Goal: Task Accomplishment & Management: Complete application form

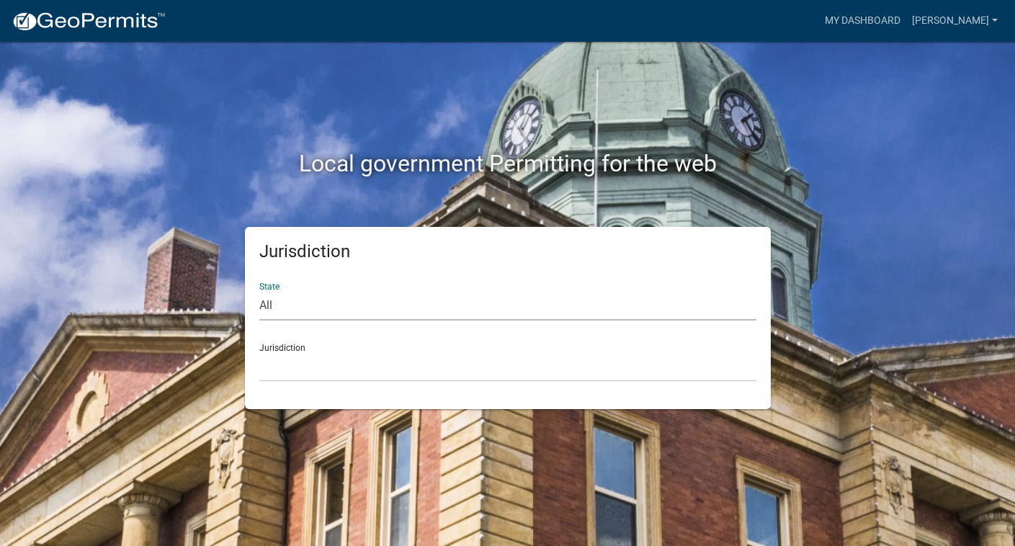
select select "[US_STATE]"
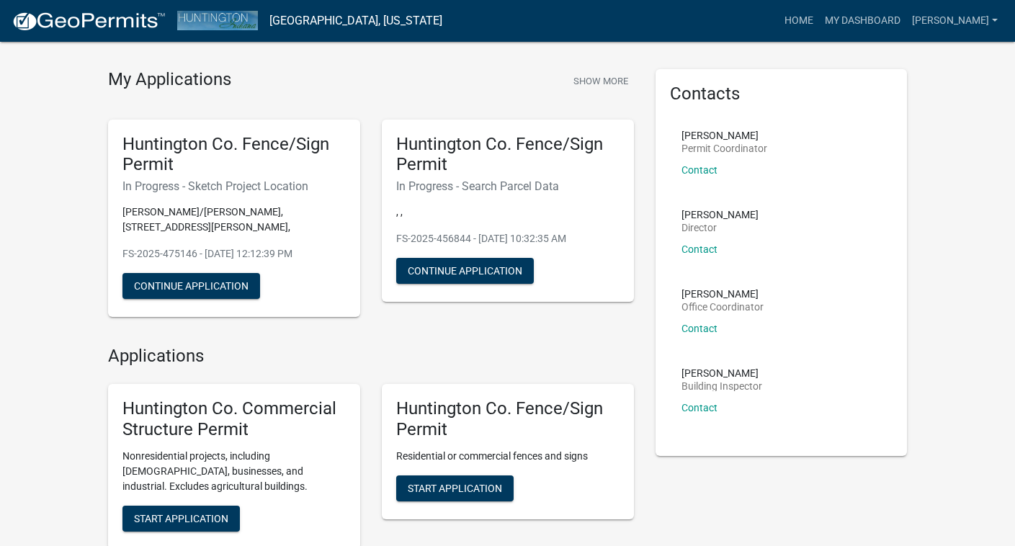
scroll to position [37, 0]
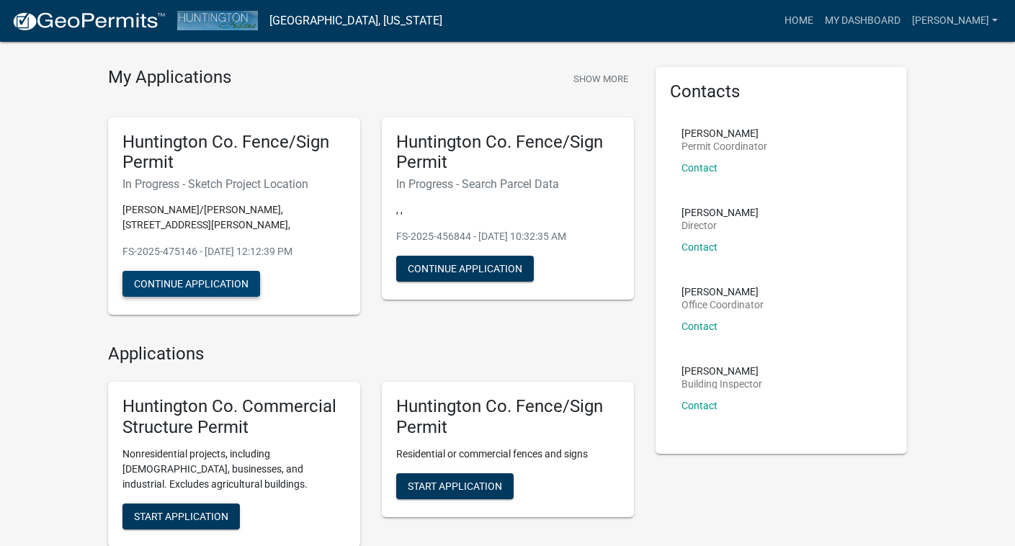
click at [238, 271] on button "Continue Application" at bounding box center [191, 284] width 138 height 26
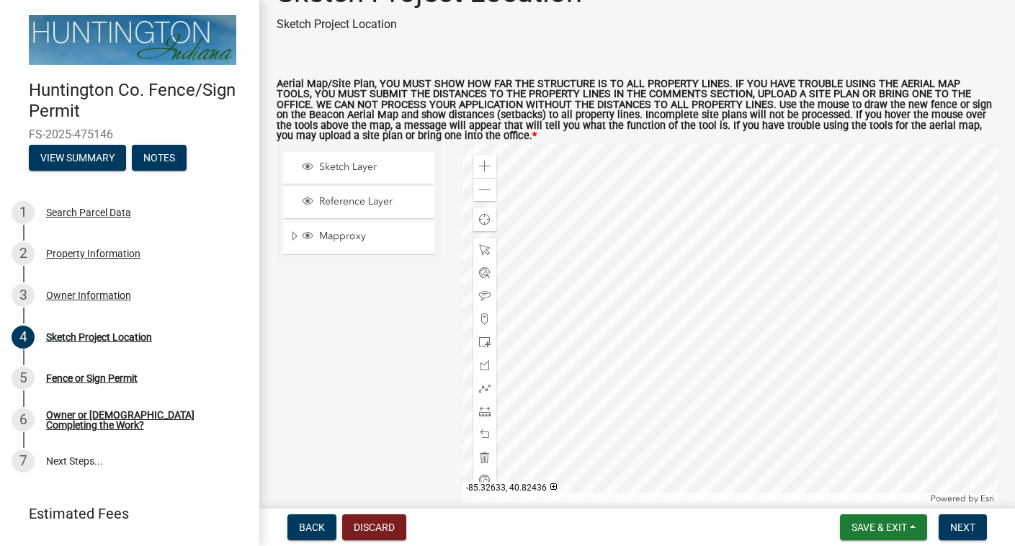
scroll to position [39, 0]
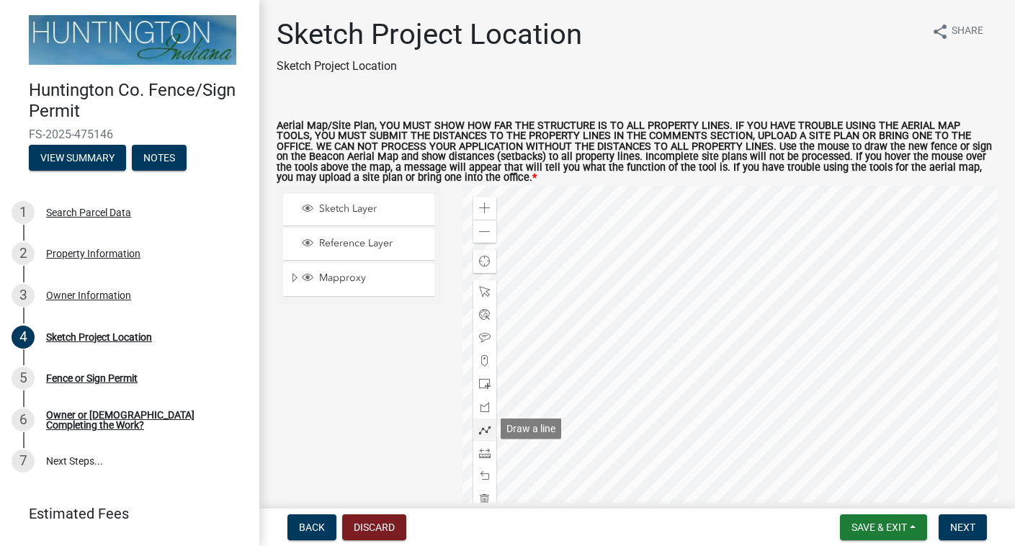
click at [490, 424] on span at bounding box center [485, 430] width 12 height 12
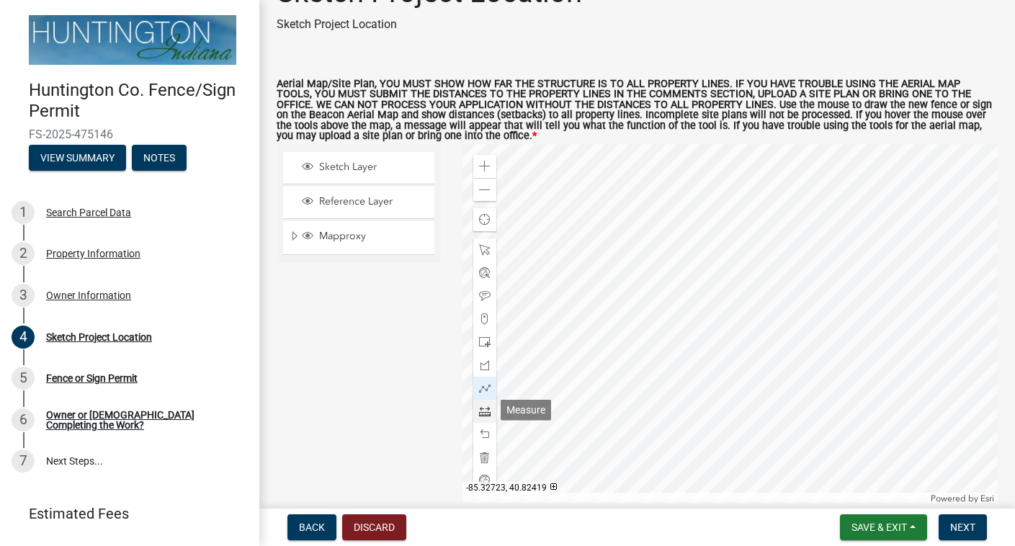
click at [486, 409] on span at bounding box center [485, 412] width 12 height 12
click at [488, 386] on span at bounding box center [485, 389] width 12 height 12
click at [315, 524] on span "Back" at bounding box center [312, 528] width 26 height 12
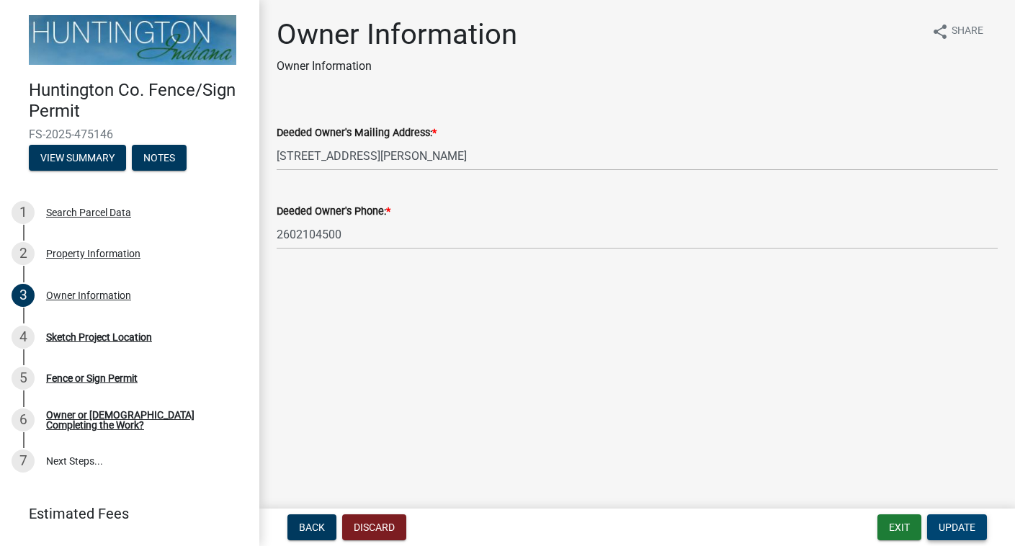
click at [968, 532] on span "Update" at bounding box center [957, 528] width 37 height 12
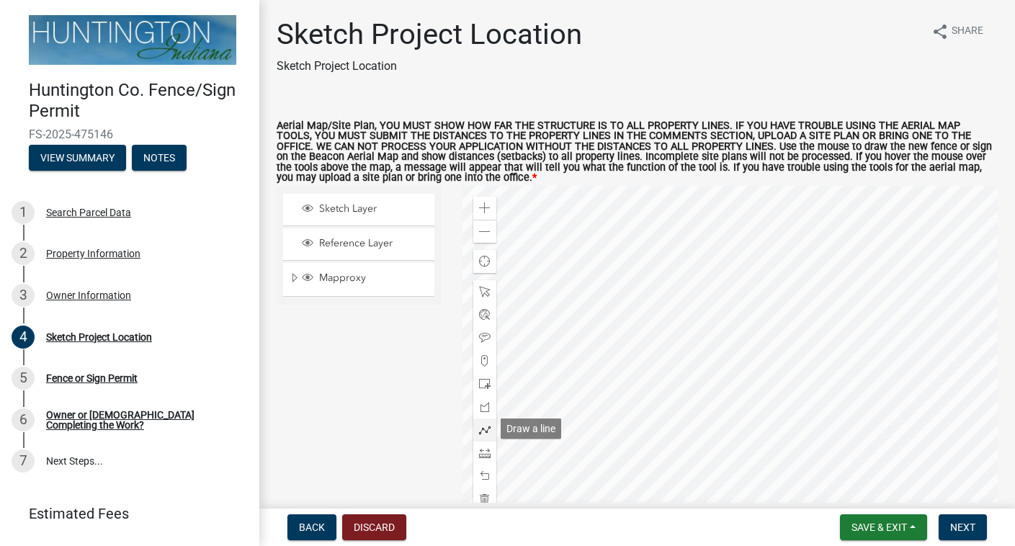
click at [486, 427] on span at bounding box center [485, 430] width 12 height 12
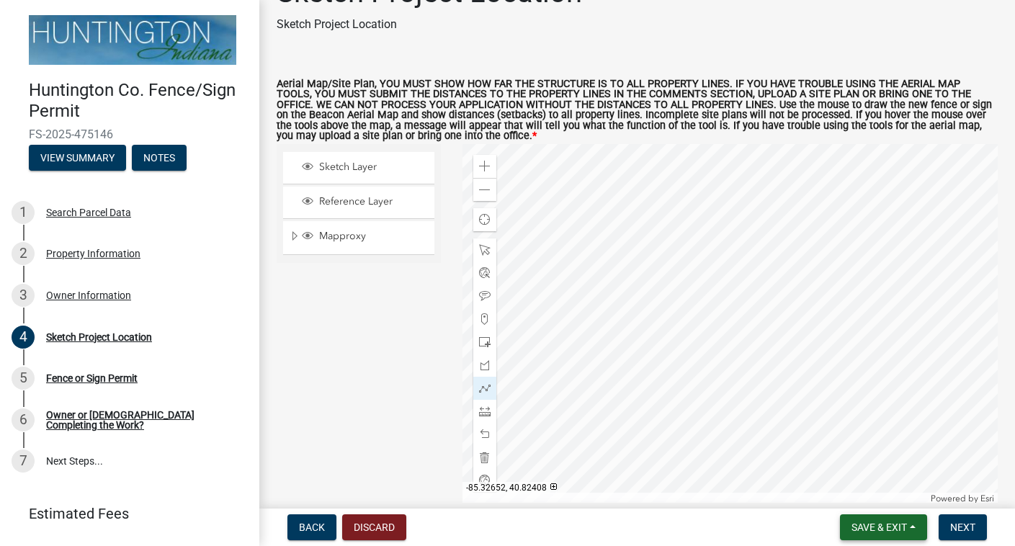
click at [865, 525] on span "Save & Exit" at bounding box center [879, 528] width 55 height 12
click at [857, 462] on button "Save" at bounding box center [869, 455] width 115 height 35
click at [489, 411] on span at bounding box center [485, 412] width 12 height 12
click at [968, 525] on span "Next" at bounding box center [962, 528] width 25 height 12
click at [964, 522] on span "Next" at bounding box center [962, 528] width 25 height 12
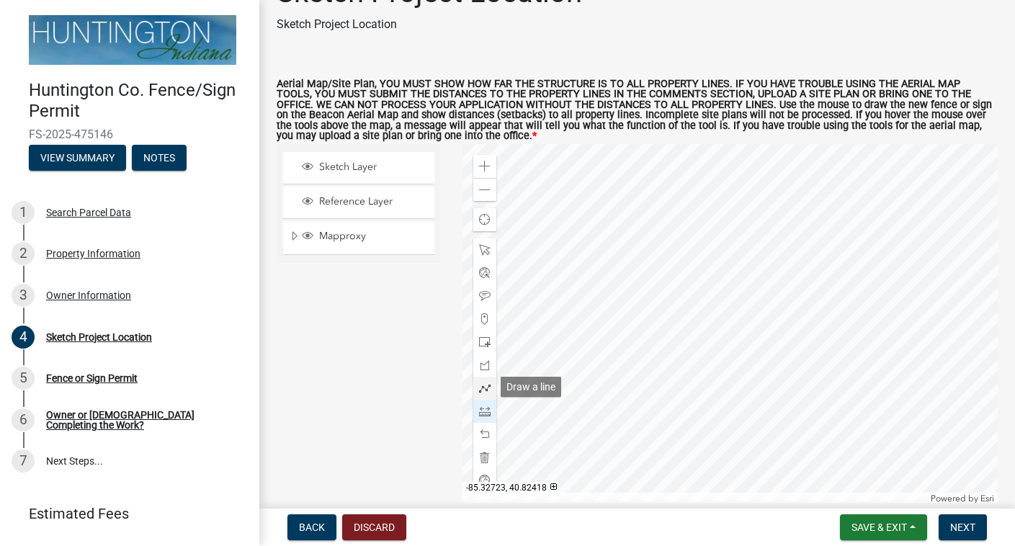
click at [491, 392] on div at bounding box center [484, 388] width 23 height 23
click at [486, 246] on span at bounding box center [485, 250] width 12 height 12
click at [488, 341] on span at bounding box center [485, 342] width 12 height 12
click at [486, 411] on span at bounding box center [485, 412] width 12 height 12
click at [485, 432] on span at bounding box center [485, 435] width 12 height 12
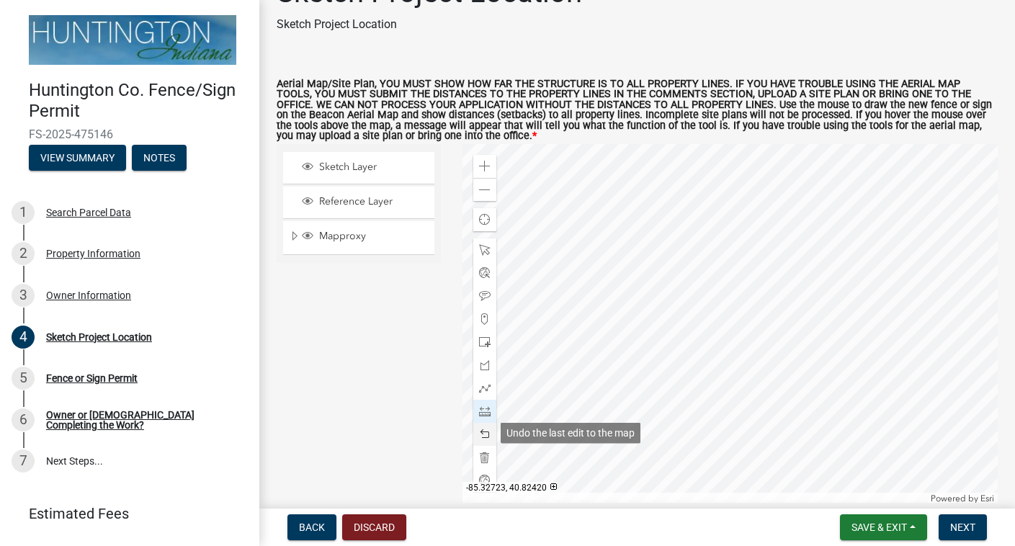
click at [485, 429] on span at bounding box center [485, 435] width 12 height 12
click at [486, 385] on span at bounding box center [485, 389] width 12 height 12
click at [486, 412] on span at bounding box center [485, 412] width 12 height 12
click at [487, 432] on span at bounding box center [485, 435] width 12 height 12
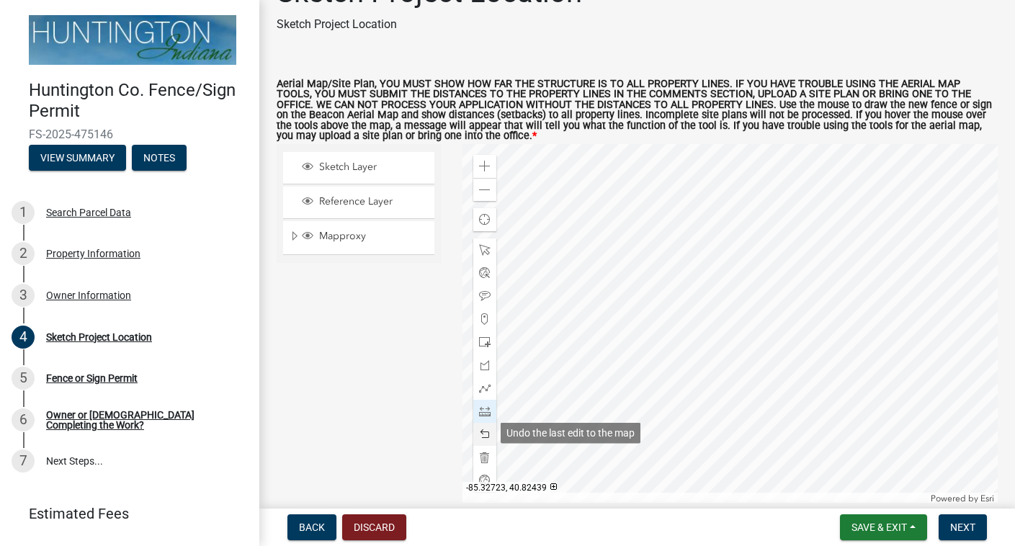
click at [490, 431] on span at bounding box center [485, 435] width 12 height 12
click at [486, 253] on span at bounding box center [485, 250] width 12 height 12
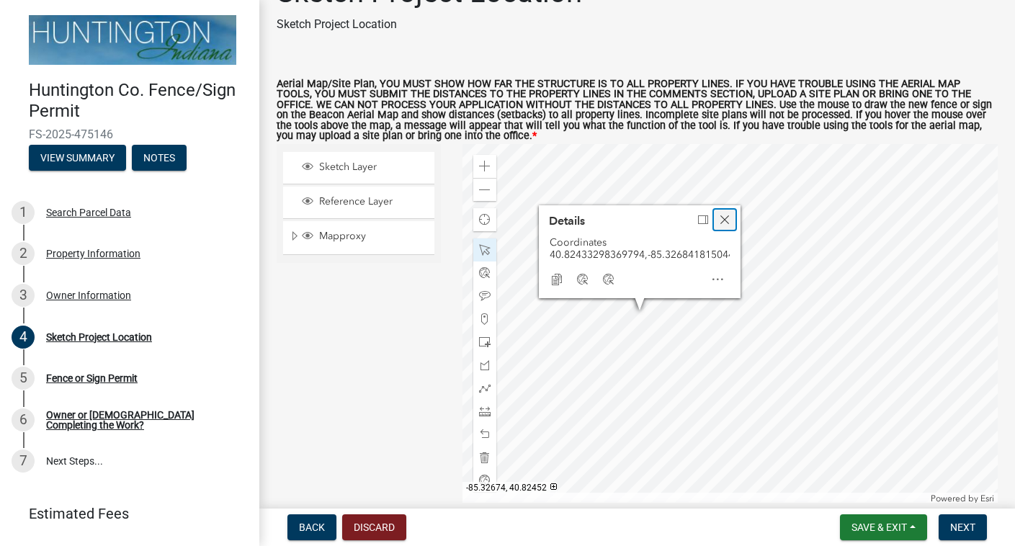
click at [728, 217] on span "Close" at bounding box center [725, 220] width 12 height 12
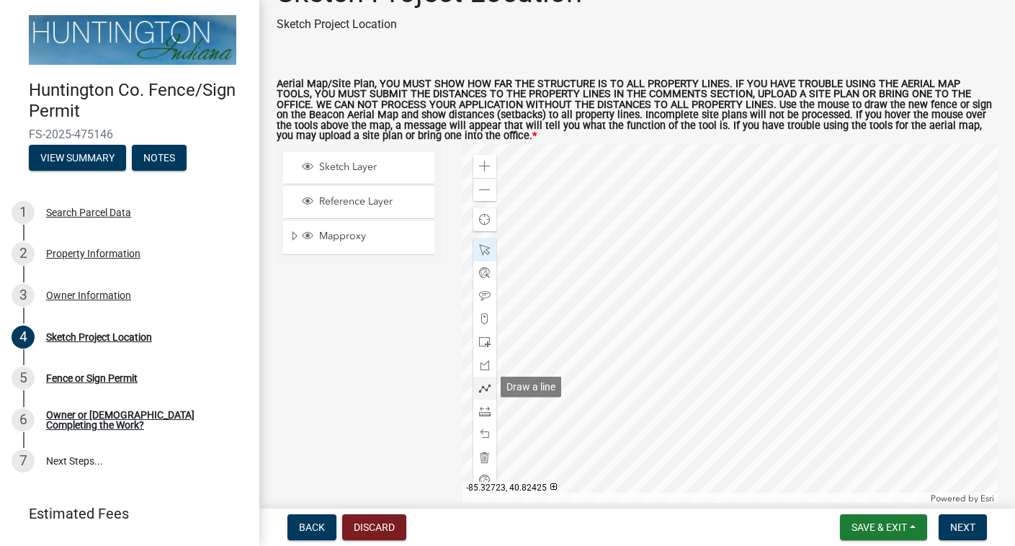
click at [484, 384] on span at bounding box center [485, 389] width 12 height 12
click at [490, 414] on span at bounding box center [485, 412] width 12 height 12
click at [489, 408] on span at bounding box center [485, 412] width 12 height 12
click at [489, 246] on span at bounding box center [485, 250] width 12 height 12
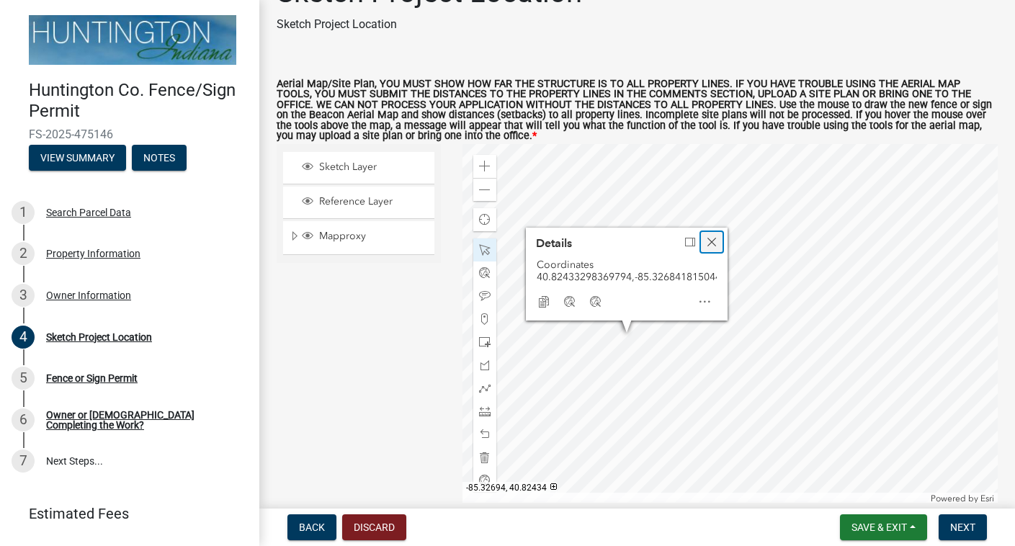
click at [716, 237] on span "Close" at bounding box center [712, 242] width 12 height 12
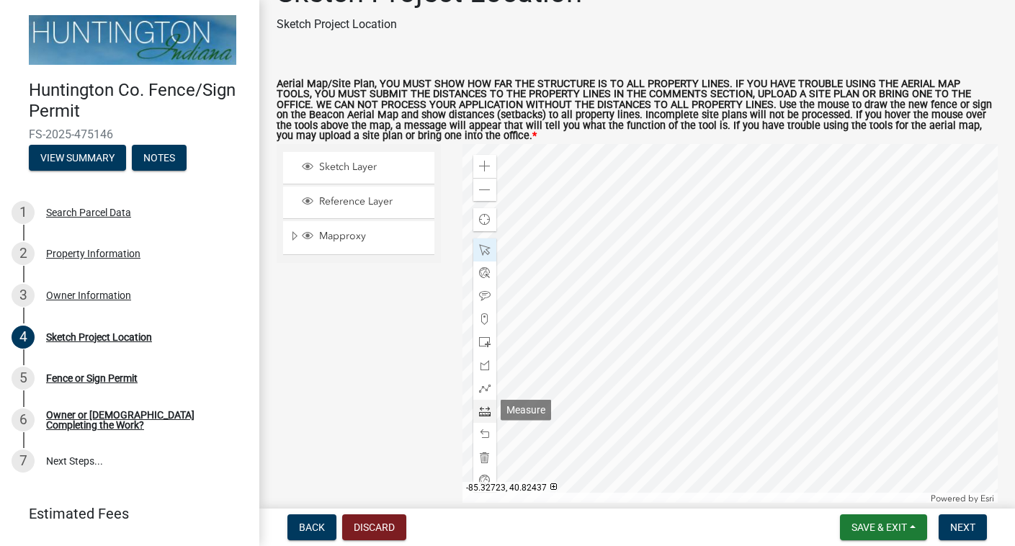
click at [487, 414] on span at bounding box center [485, 412] width 12 height 12
click at [487, 248] on span at bounding box center [485, 250] width 12 height 12
click at [483, 295] on span at bounding box center [485, 296] width 12 height 12
click at [480, 291] on span at bounding box center [485, 296] width 12 height 12
click at [481, 295] on span at bounding box center [485, 296] width 12 height 12
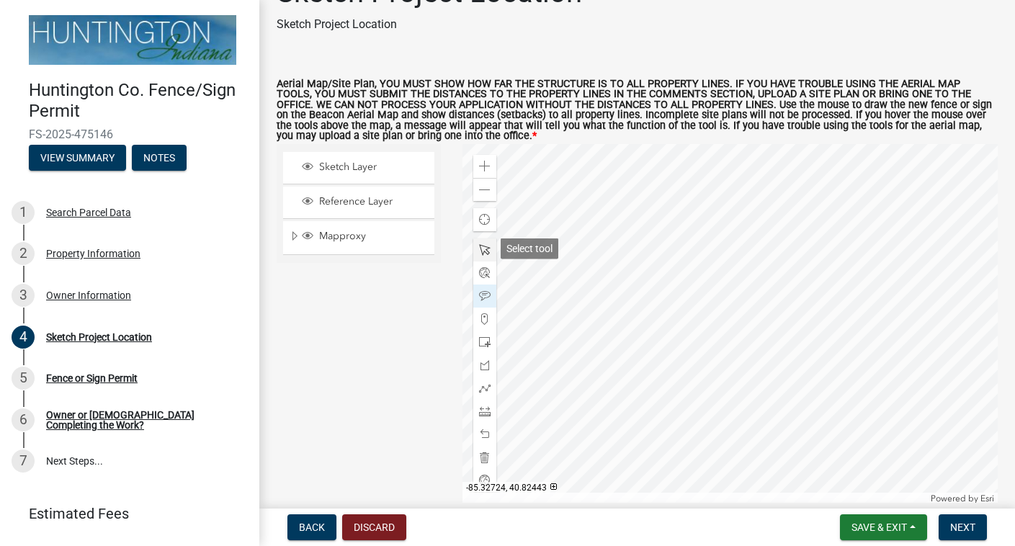
click at [483, 252] on span at bounding box center [485, 250] width 12 height 12
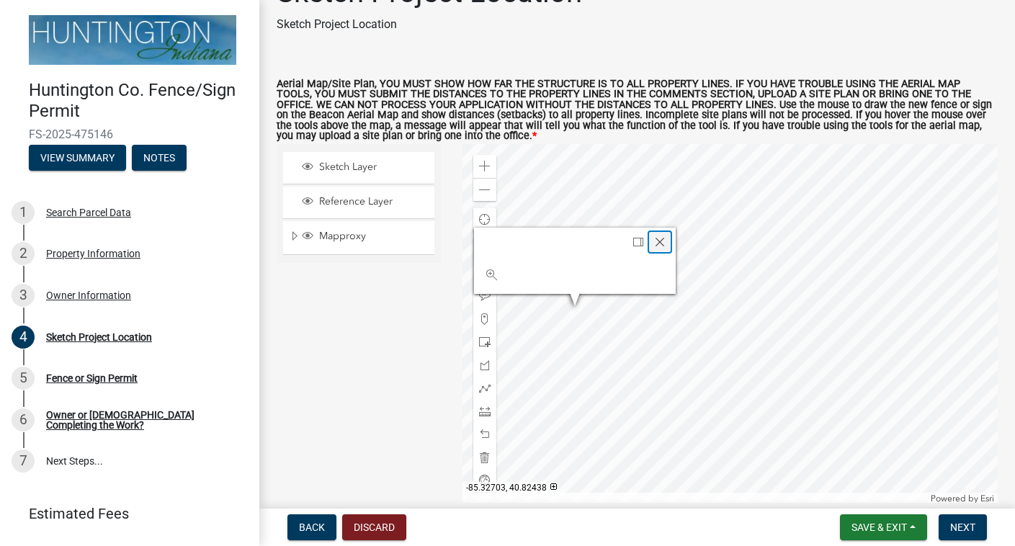
click at [664, 237] on span "Close" at bounding box center [660, 242] width 12 height 12
click at [713, 240] on span "Close" at bounding box center [713, 243] width 12 height 12
click at [690, 236] on span "Close" at bounding box center [688, 241] width 12 height 12
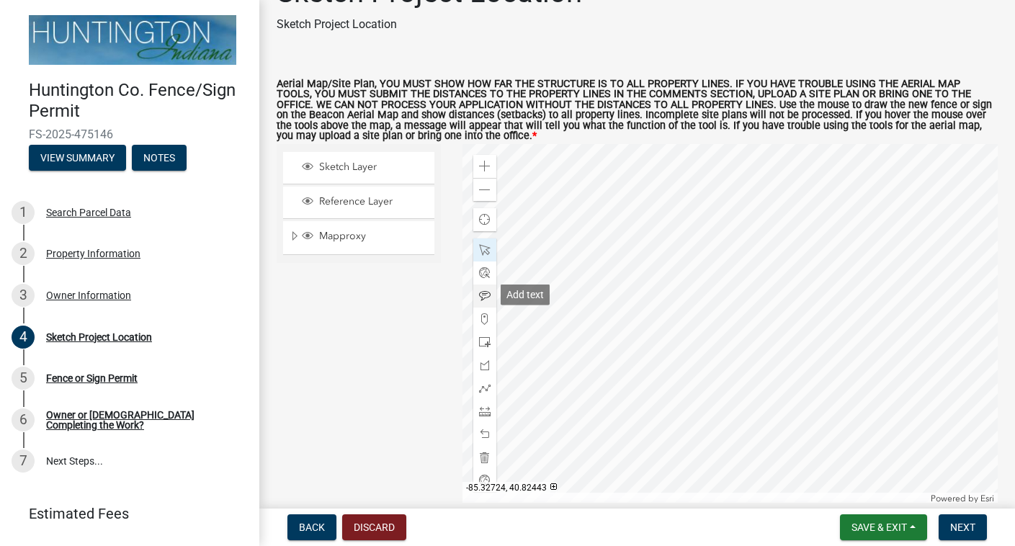
click at [487, 295] on span at bounding box center [485, 296] width 12 height 12
click at [978, 530] on button "Next" at bounding box center [963, 527] width 48 height 26
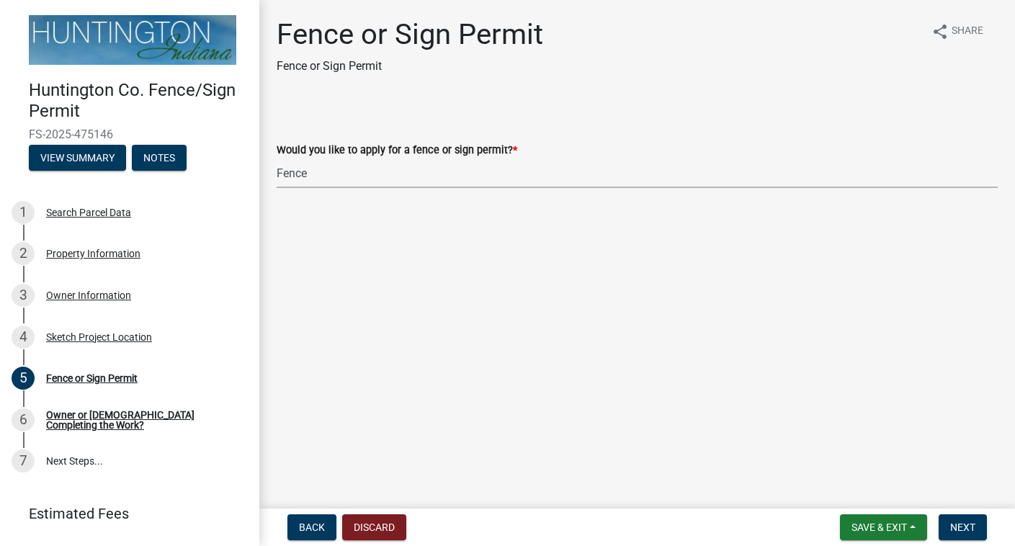
select select "a9c35ed9-5995-488d-8904-2a6c8b5b0338"
click at [952, 522] on span "Next" at bounding box center [962, 528] width 25 height 12
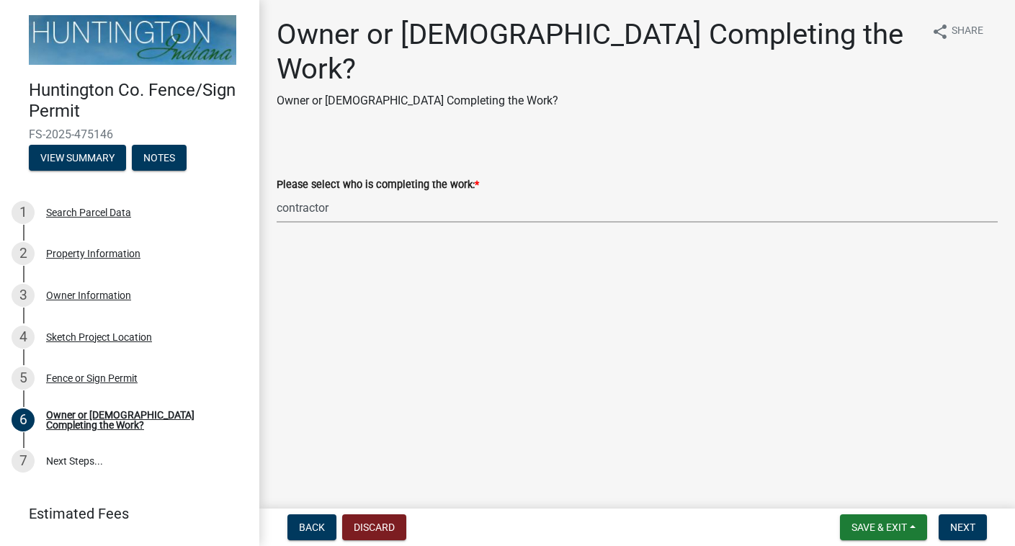
select select "8ddc62f2-dfb2-48c0-934f-897b807d40c0"
click at [950, 527] on span "Next" at bounding box center [962, 528] width 25 height 12
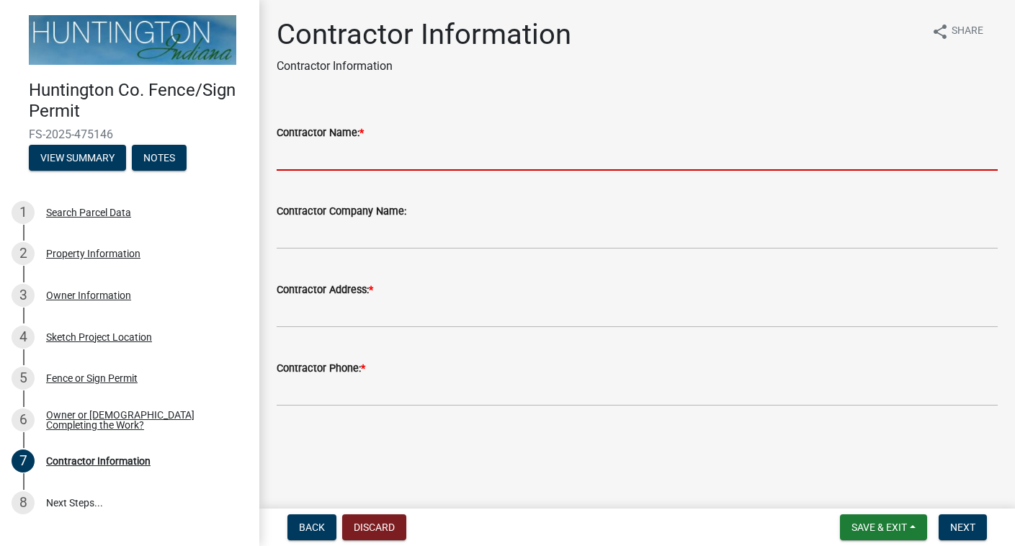
click at [391, 146] on input "Contractor Name: *" at bounding box center [637, 156] width 721 height 30
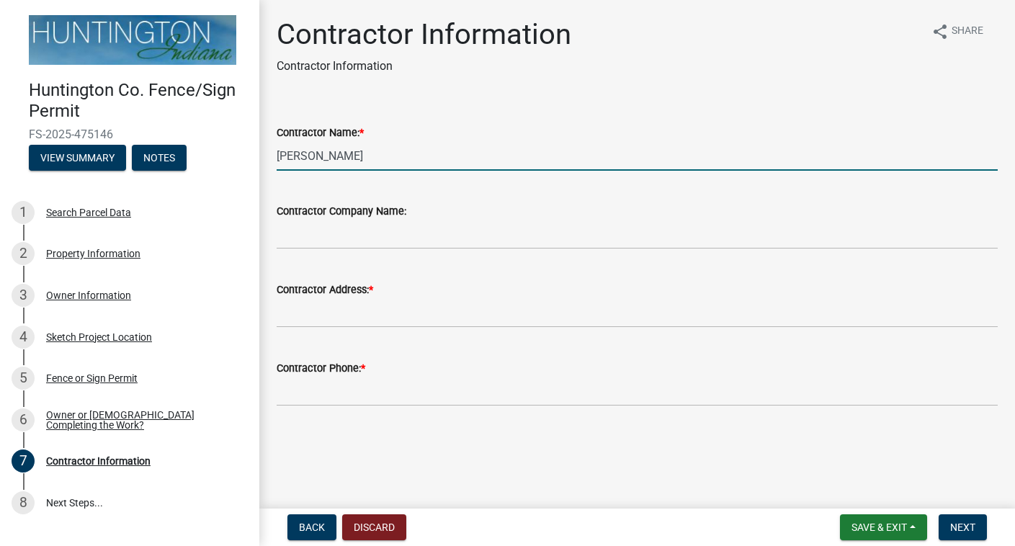
type input "Dillon Kinsey"
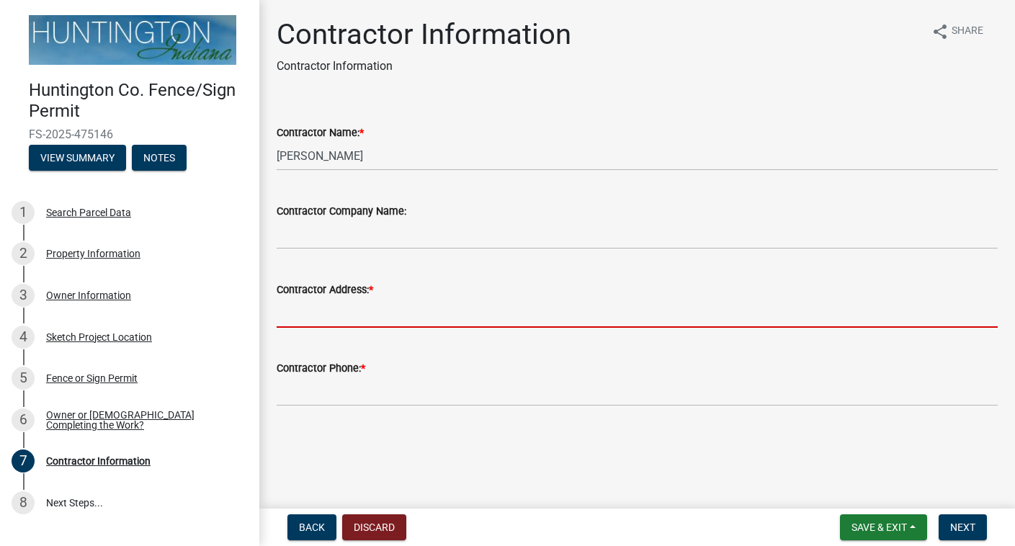
click at [378, 309] on input "Contractor Address: *" at bounding box center [637, 313] width 721 height 30
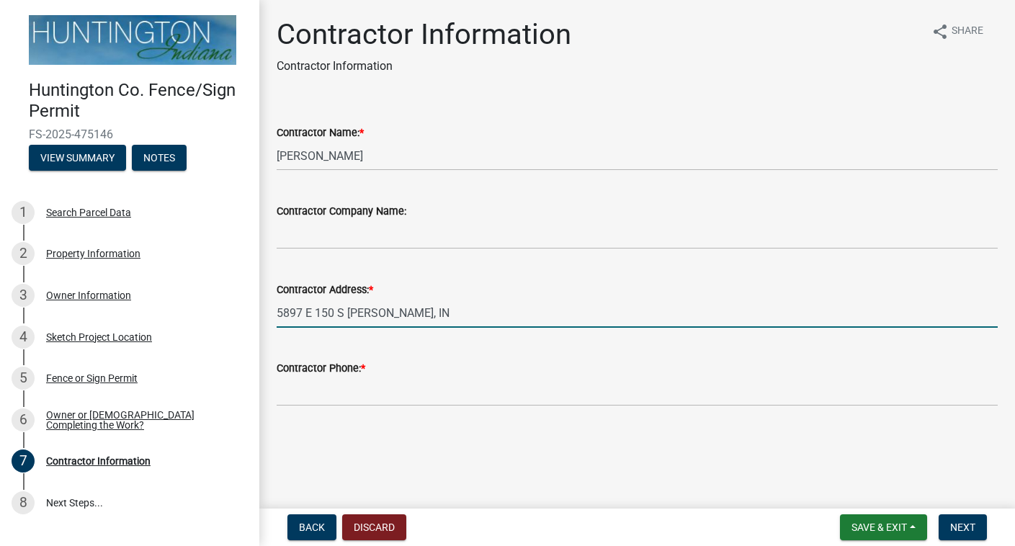
type input "5897 E 150 S Markle, IN"
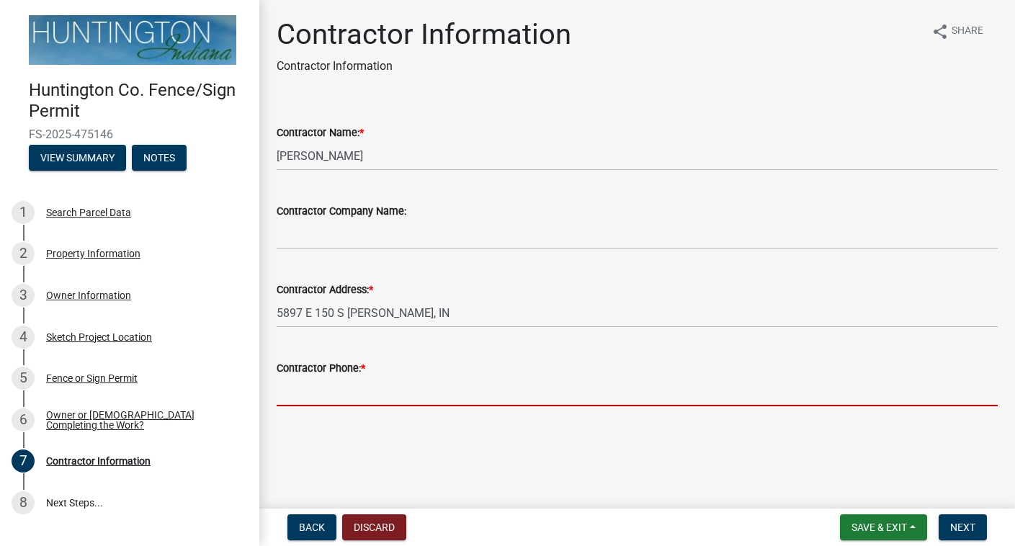
click at [358, 398] on input "Contractor Phone: *" at bounding box center [637, 392] width 721 height 30
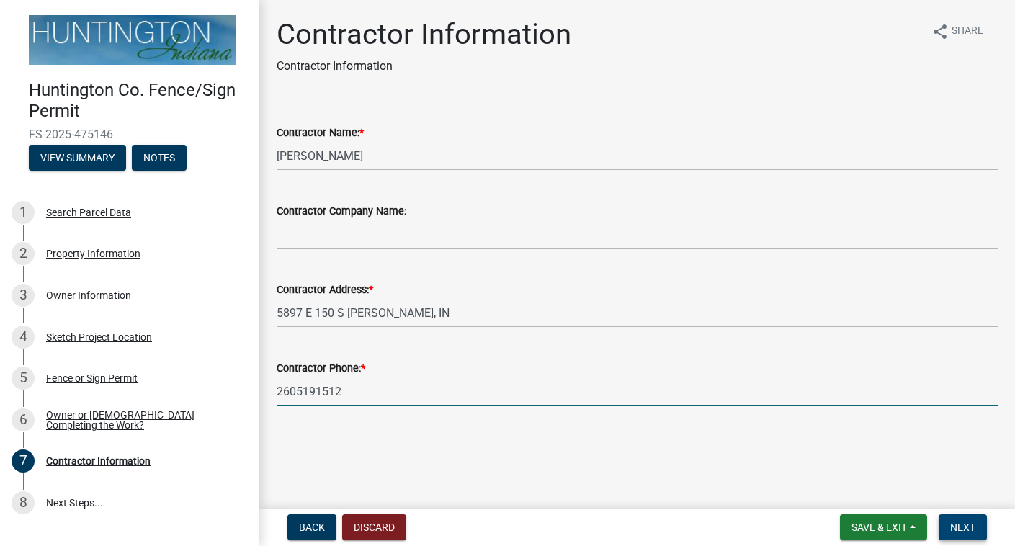
type input "2605191512"
click at [968, 522] on span "Next" at bounding box center [962, 528] width 25 height 12
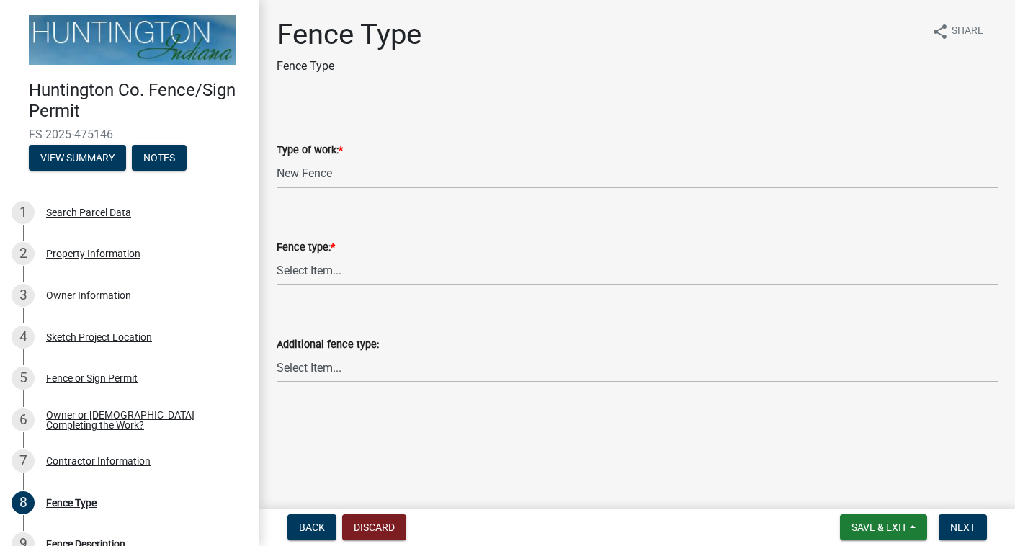
select select "312734f7-d704-4007-b4a4-fcd4bcc5f4fb"
select select "f794e53e-e78d-447d-b45b-8940834833ca"
click at [951, 526] on span "Next" at bounding box center [962, 528] width 25 height 12
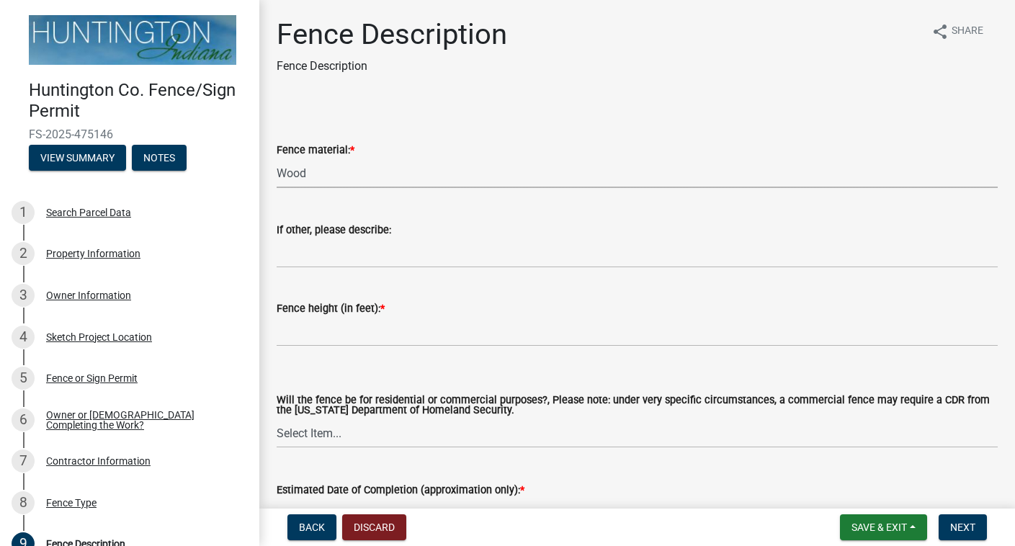
select select "92cad8a7-fef1-4c45-a053-3ef832006c9b"
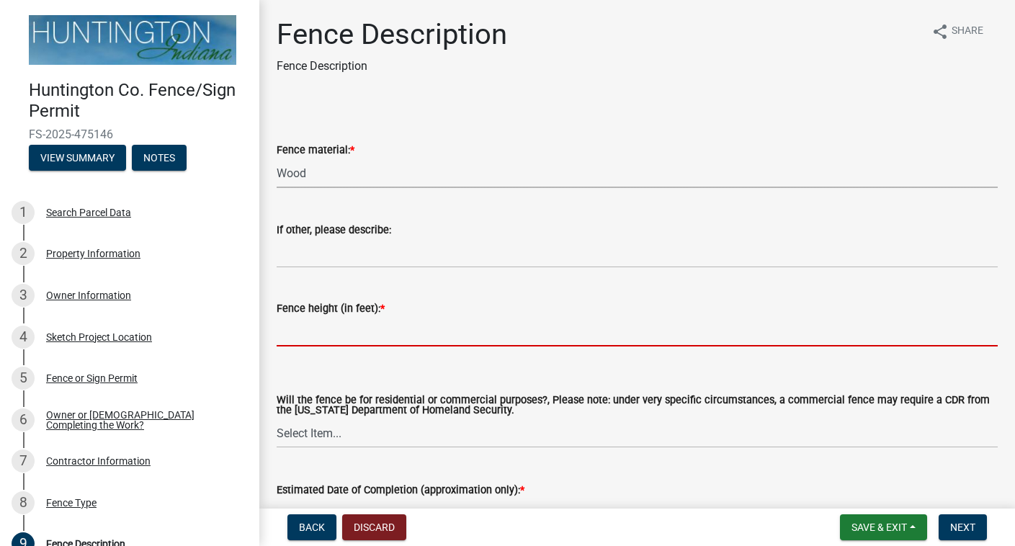
click at [357, 331] on input "Fence height (in feet): *" at bounding box center [637, 332] width 721 height 30
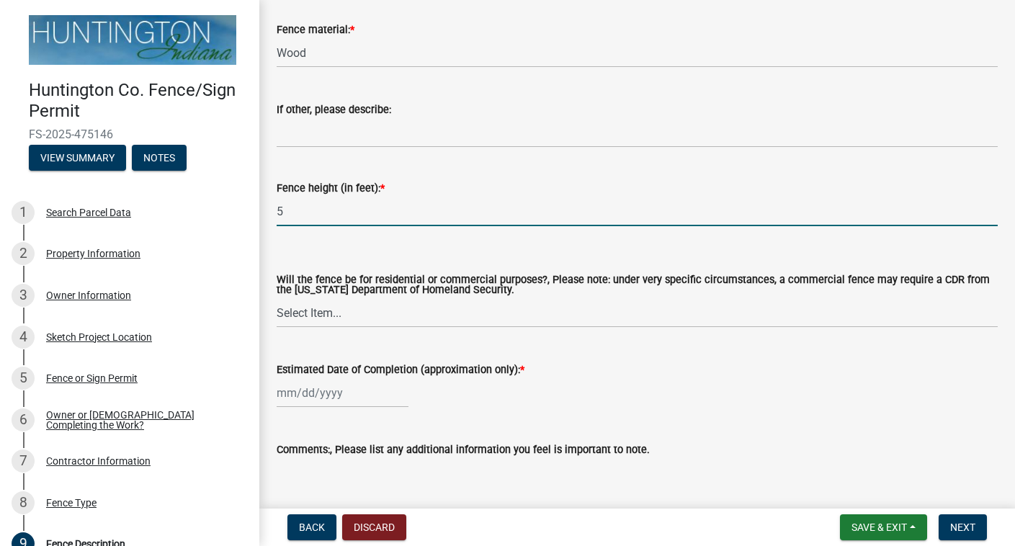
scroll to position [148, 0]
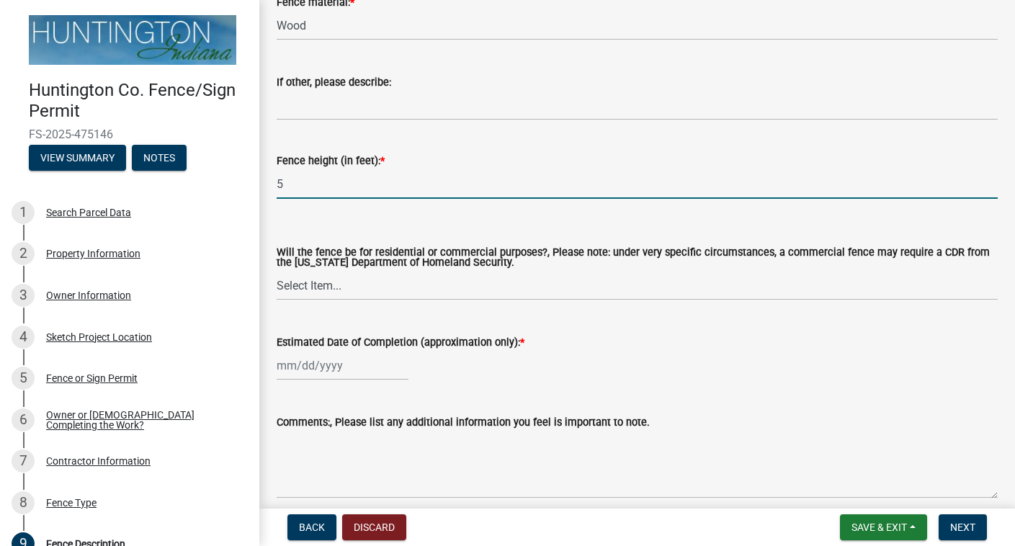
type input "5"
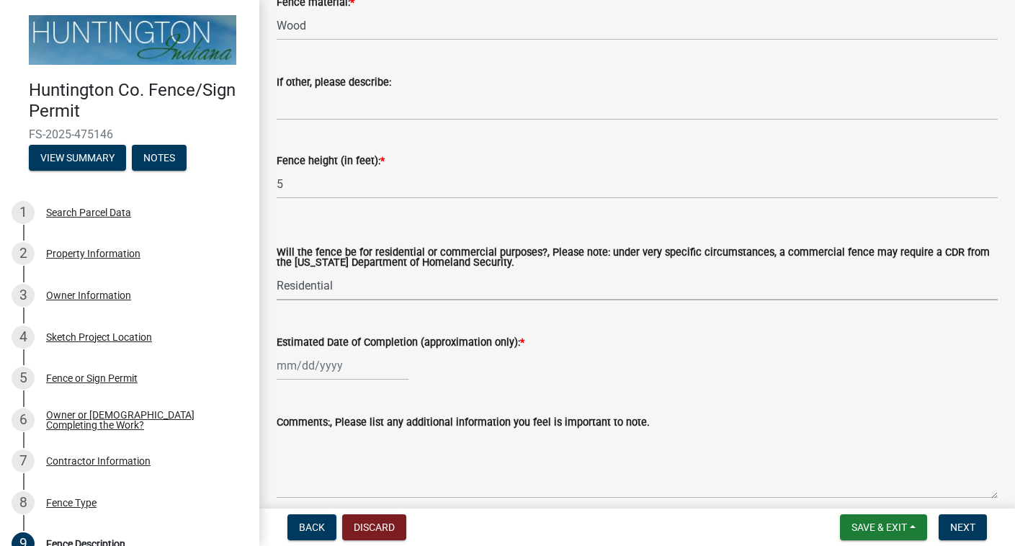
select select "bdd76032-f0d7-4bdd-afb1-225c0a0ae34c"
click at [339, 369] on div at bounding box center [343, 366] width 132 height 30
select select "9"
select select "2025"
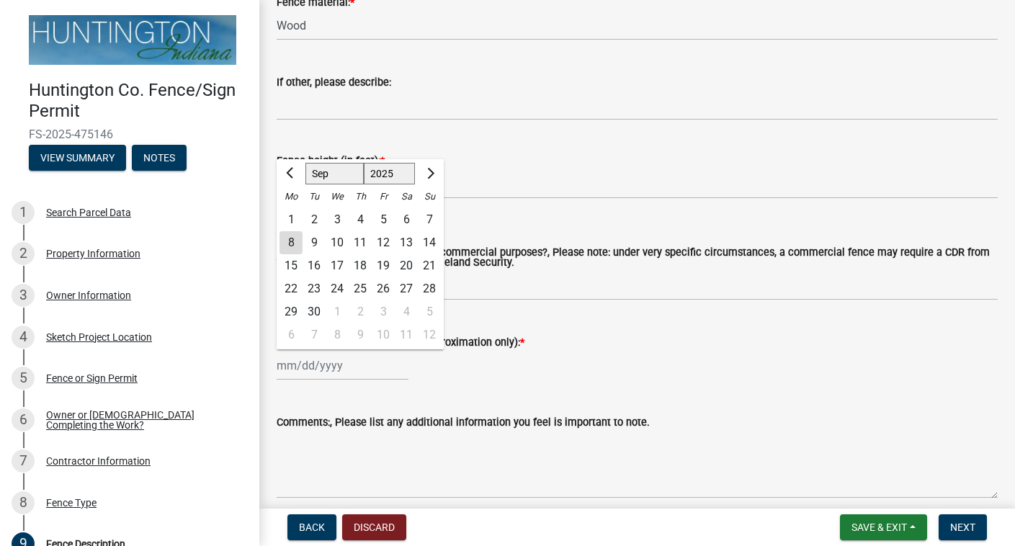
click at [292, 261] on div "15" at bounding box center [291, 265] width 23 height 23
type input "09/15/2025"
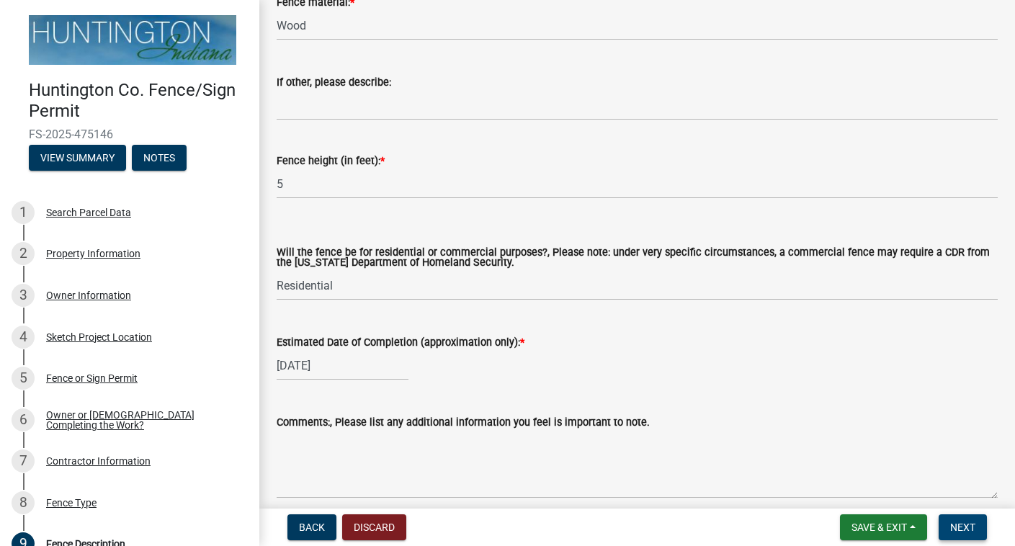
click at [959, 526] on span "Next" at bounding box center [962, 528] width 25 height 12
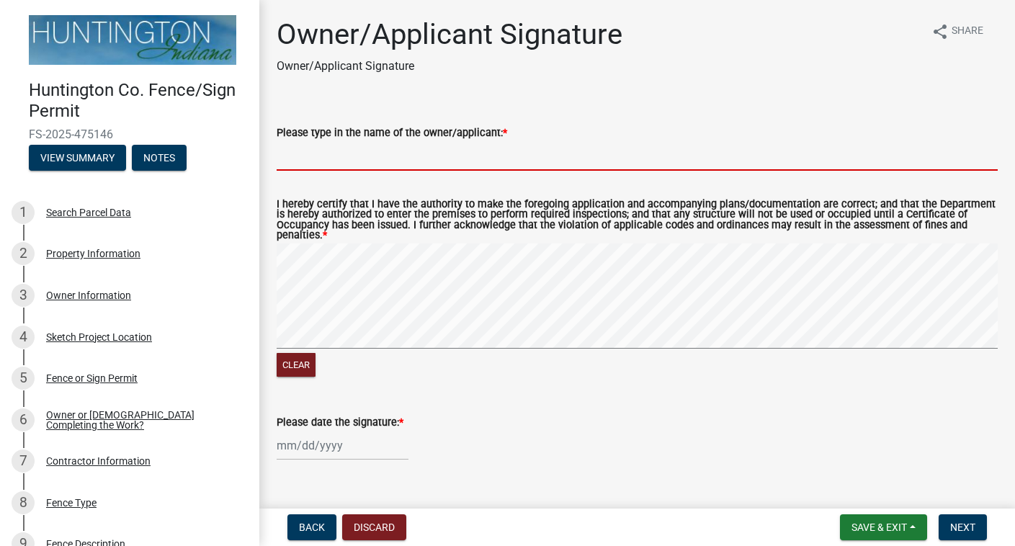
click at [456, 156] on input "Please type in the name of the owner/applicant: *" at bounding box center [637, 156] width 721 height 30
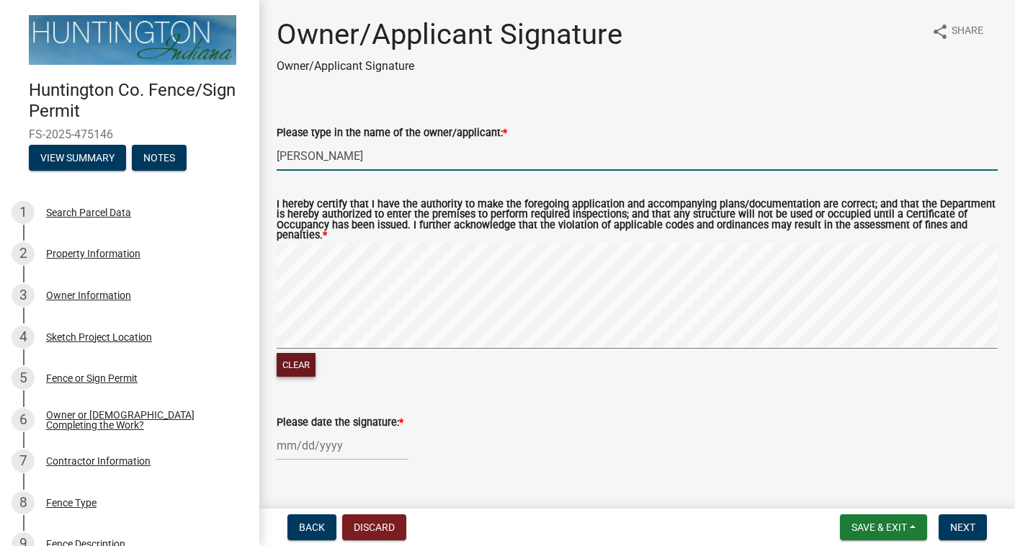
type input "Dillon Kinsey"
click at [307, 367] on button "Clear" at bounding box center [296, 365] width 39 height 24
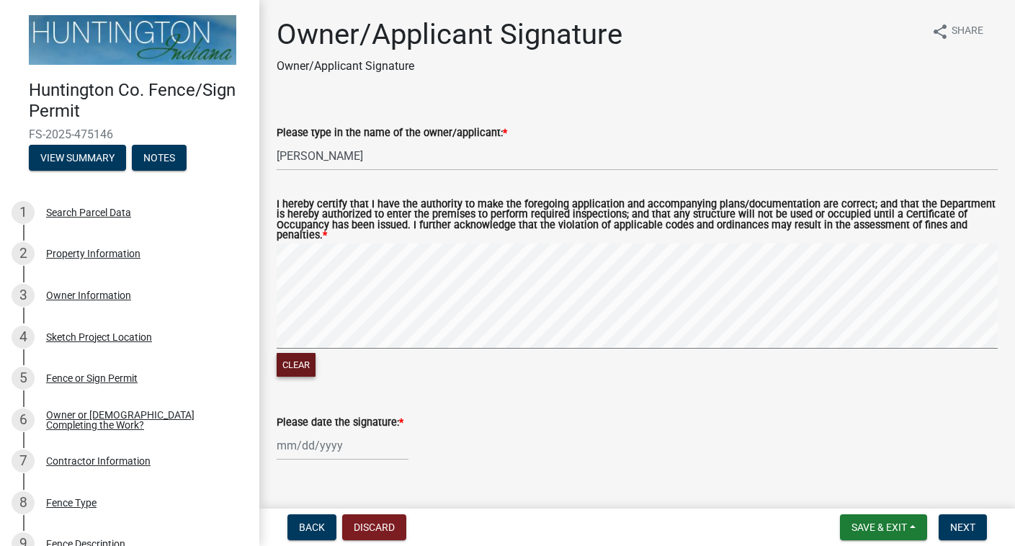
click at [605, 184] on form "I hereby certify that I have the authority to make the foregoing application an…" at bounding box center [637, 281] width 721 height 198
select select "9"
select select "2025"
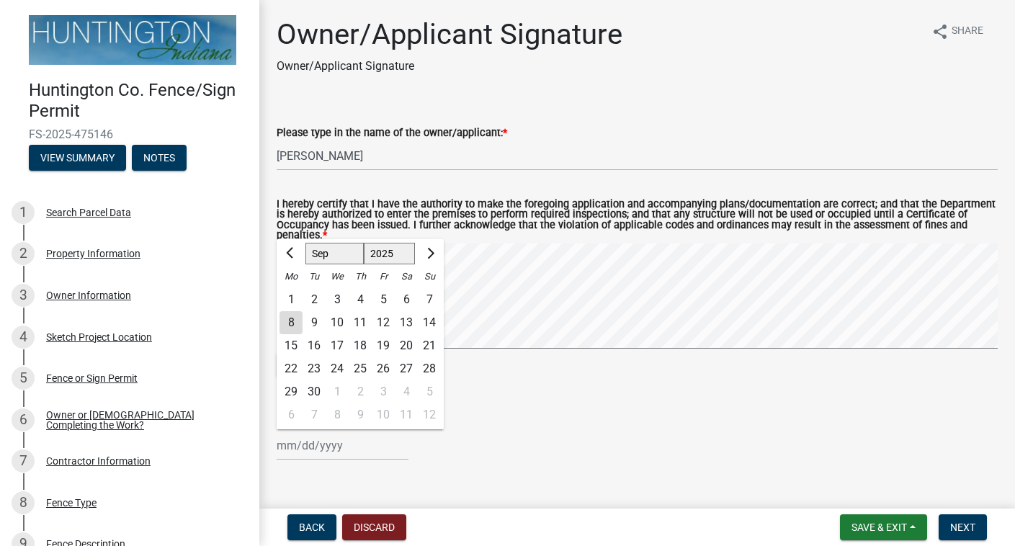
click at [326, 450] on div "Jan Feb Mar Apr May Jun Jul Aug Sep Oct Nov Dec 1525 1526 1527 1528 1529 1530 1…" at bounding box center [343, 446] width 132 height 30
click at [294, 321] on div "8" at bounding box center [291, 322] width 23 height 23
type input "09/08/2025"
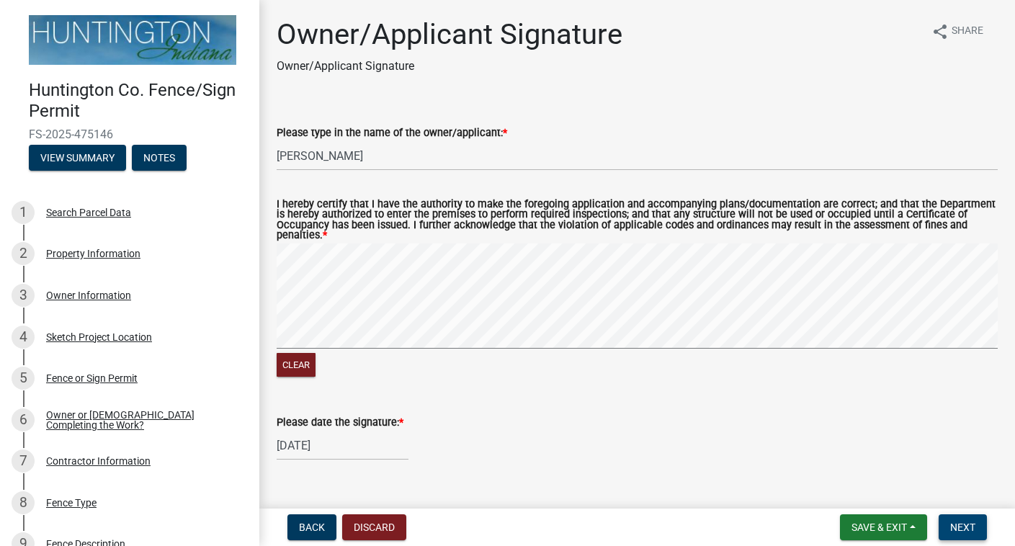
click at [950, 523] on span "Next" at bounding box center [962, 528] width 25 height 12
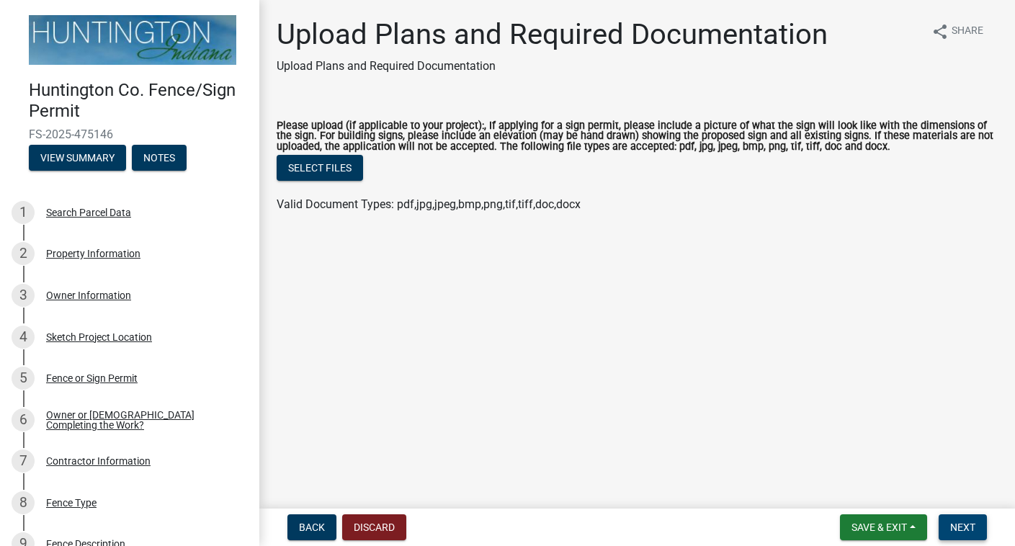
click at [953, 526] on span "Next" at bounding box center [962, 528] width 25 height 12
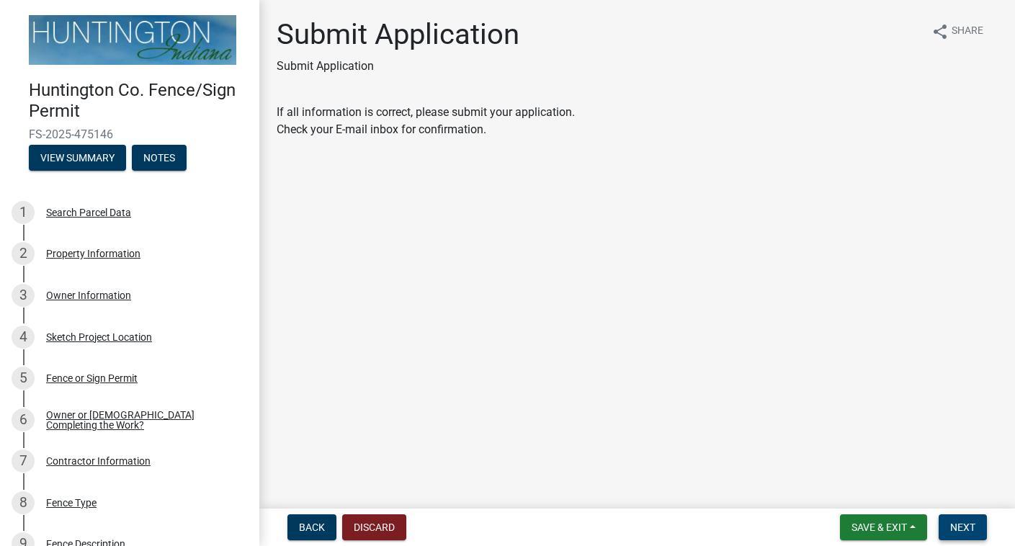
click at [953, 526] on span "Next" at bounding box center [962, 528] width 25 height 12
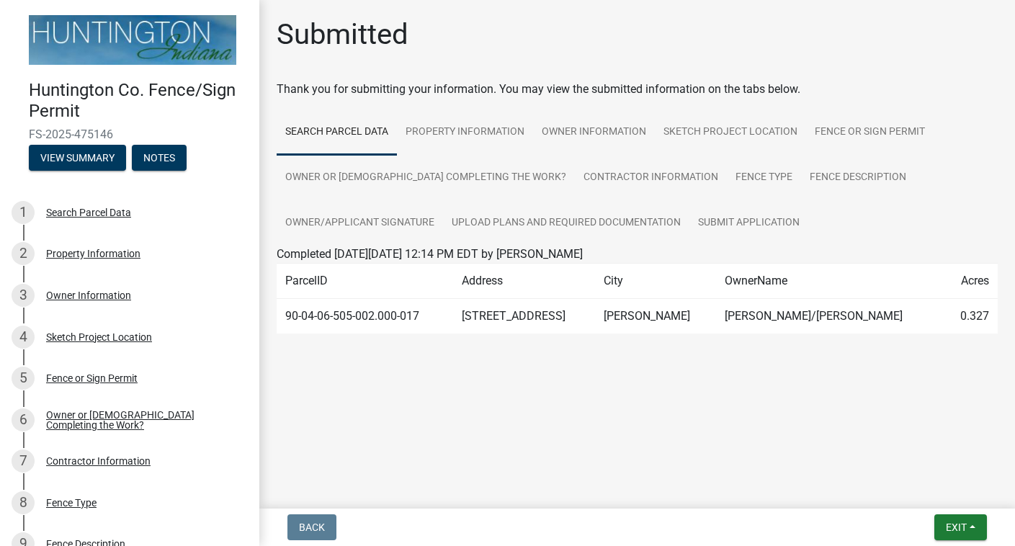
click at [953, 526] on span "Exit" at bounding box center [956, 528] width 21 height 12
click at [935, 491] on button "Save & Exit" at bounding box center [930, 490] width 115 height 35
